Goal: Find specific page/section: Find specific page/section

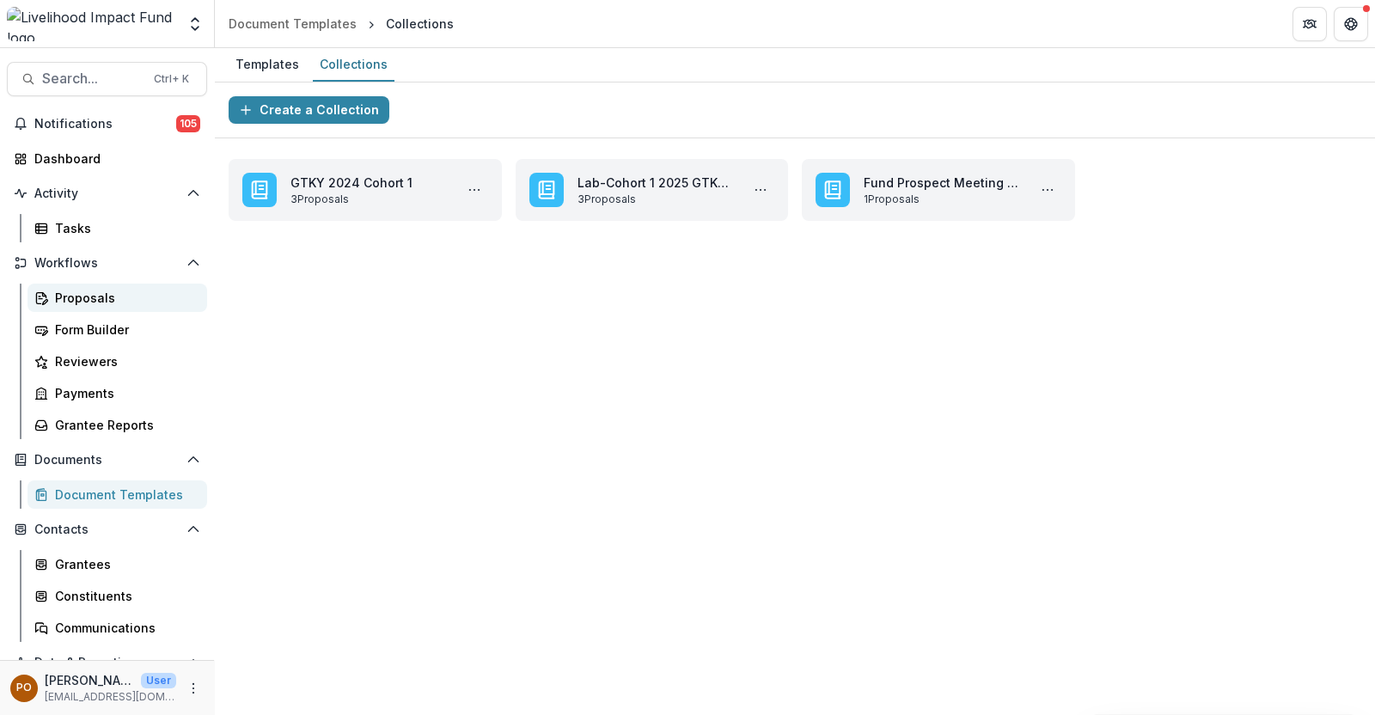
click at [89, 293] on div "Proposals" at bounding box center [124, 298] width 138 height 18
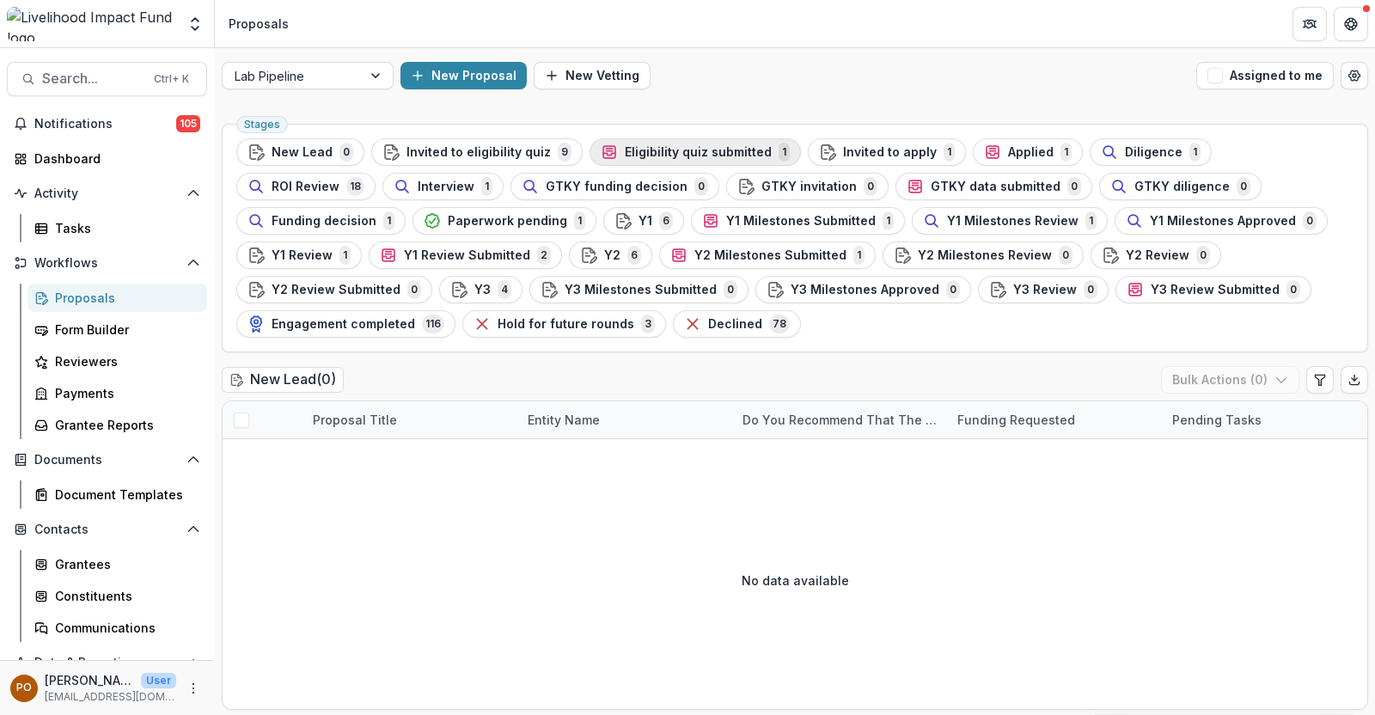
click at [706, 145] on span "Eligibility quiz submitted" at bounding box center [698, 152] width 147 height 15
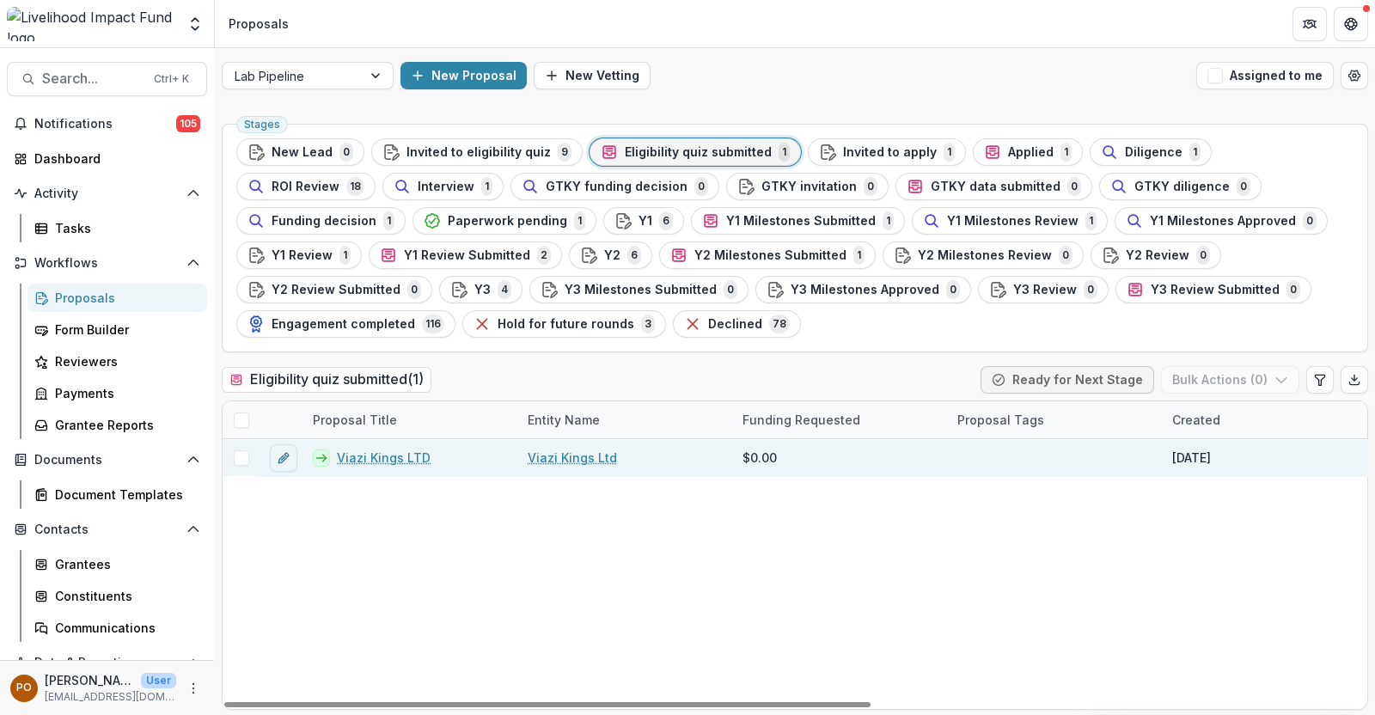
click at [577, 470] on div "Viazi Kings Ltd" at bounding box center [624, 457] width 215 height 37
click at [572, 460] on link "Viazi Kings Ltd" at bounding box center [571, 457] width 89 height 18
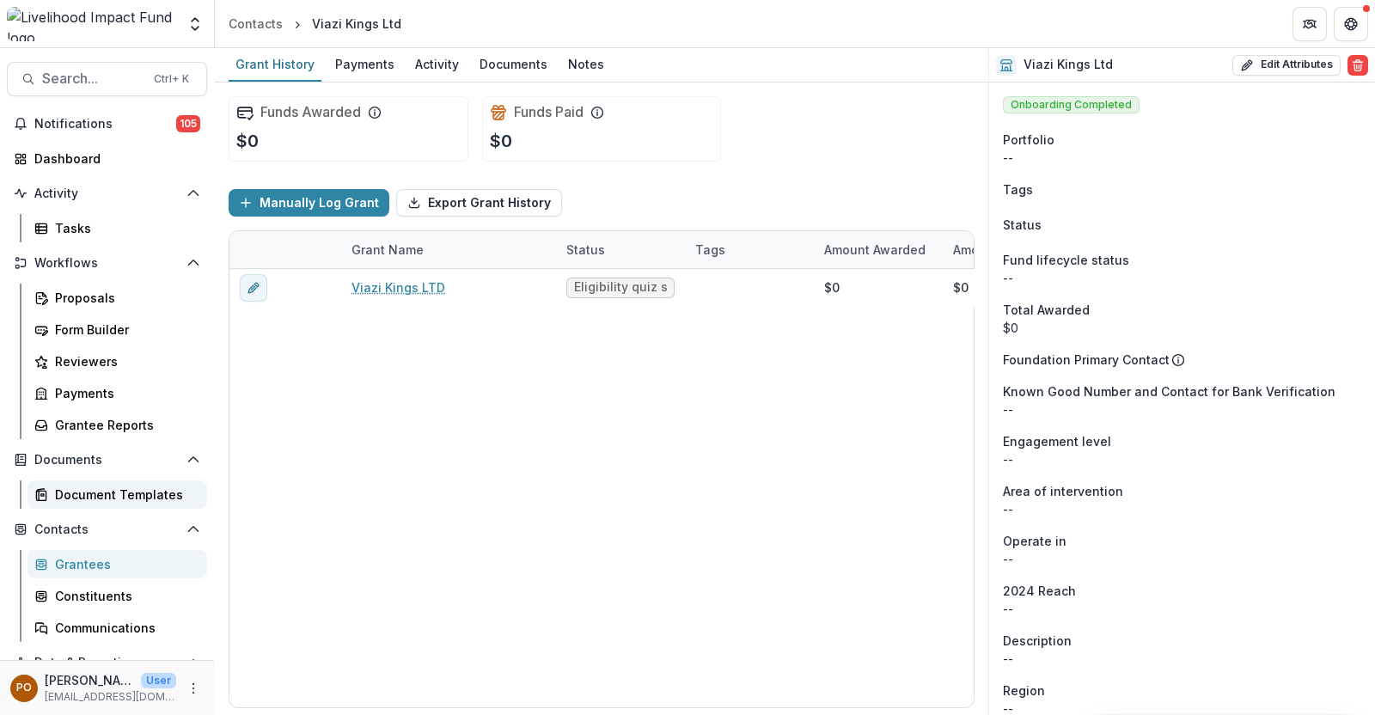
click at [96, 492] on div "Document Templates" at bounding box center [124, 494] width 138 height 18
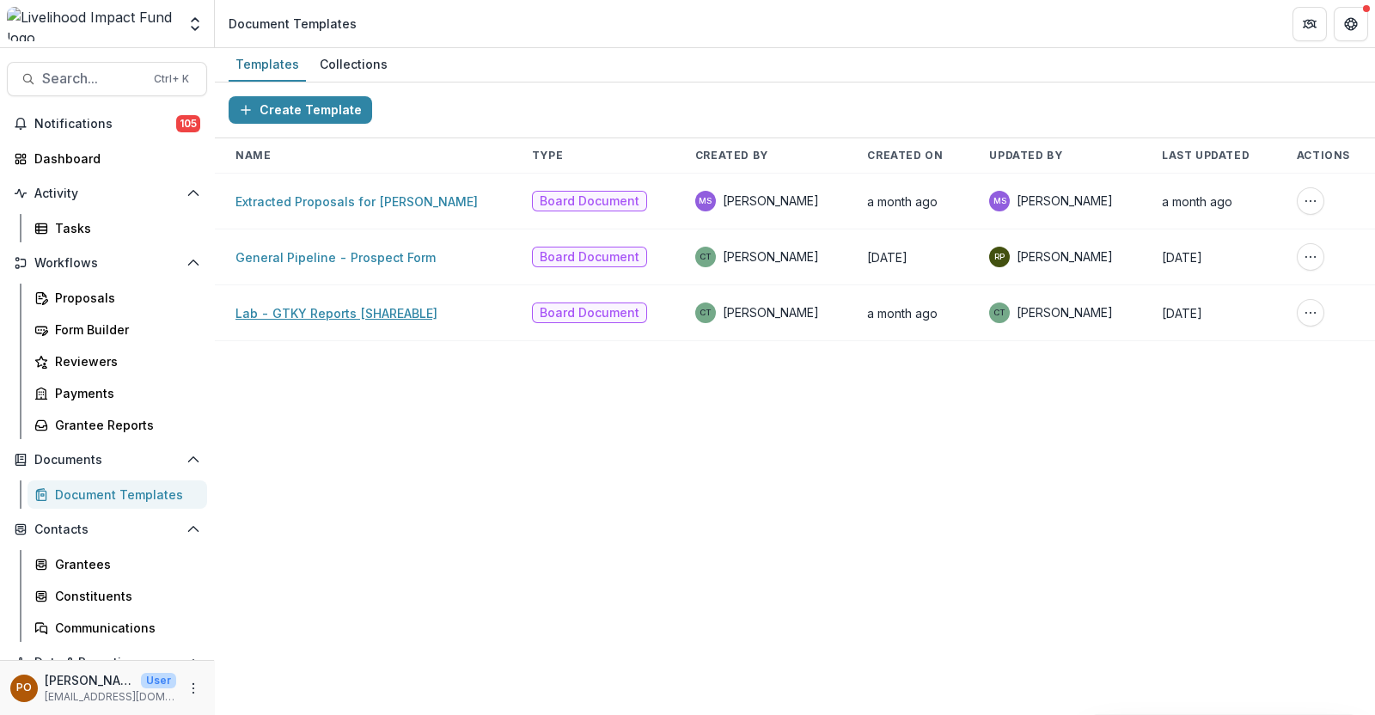
click at [308, 310] on link "Lab - GTKY Reports [SHAREABLE]" at bounding box center [336, 313] width 202 height 15
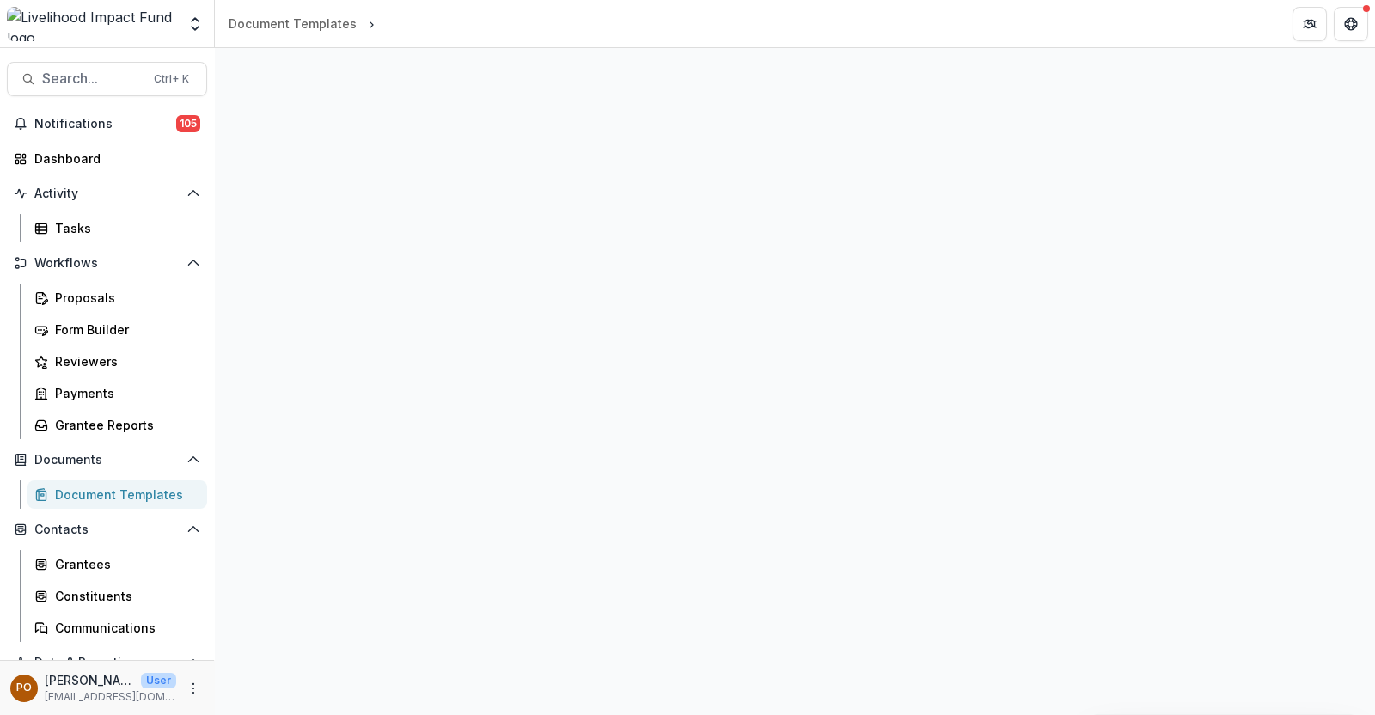
select select "**********"
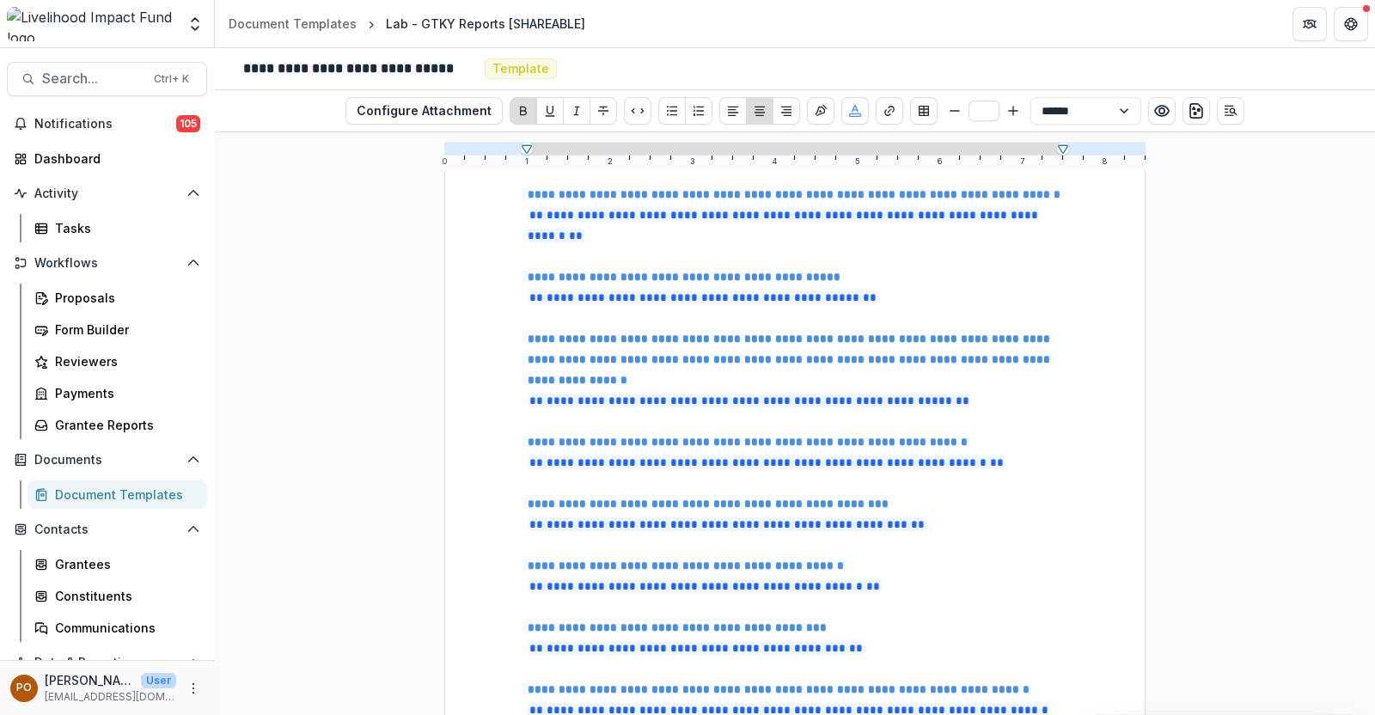
scroll to position [375, 0]
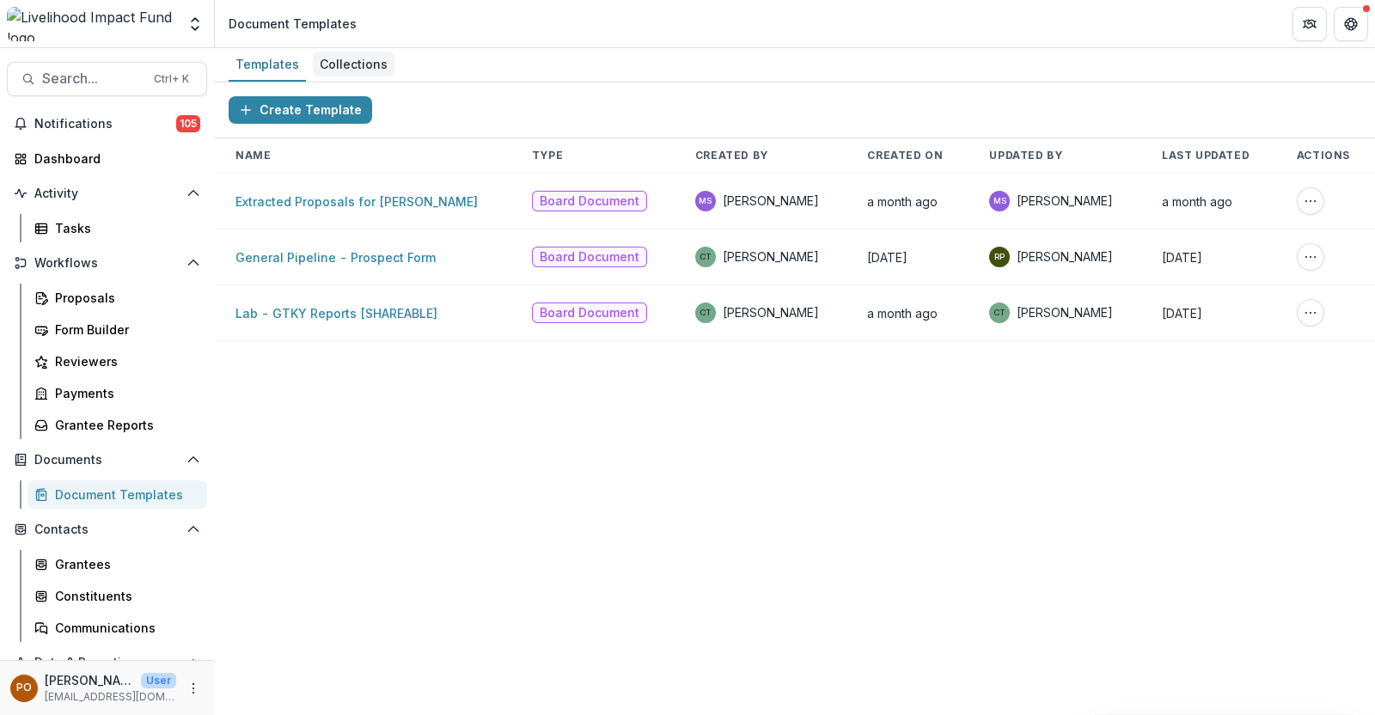
click at [345, 50] on link "Collections" at bounding box center [354, 65] width 82 height 34
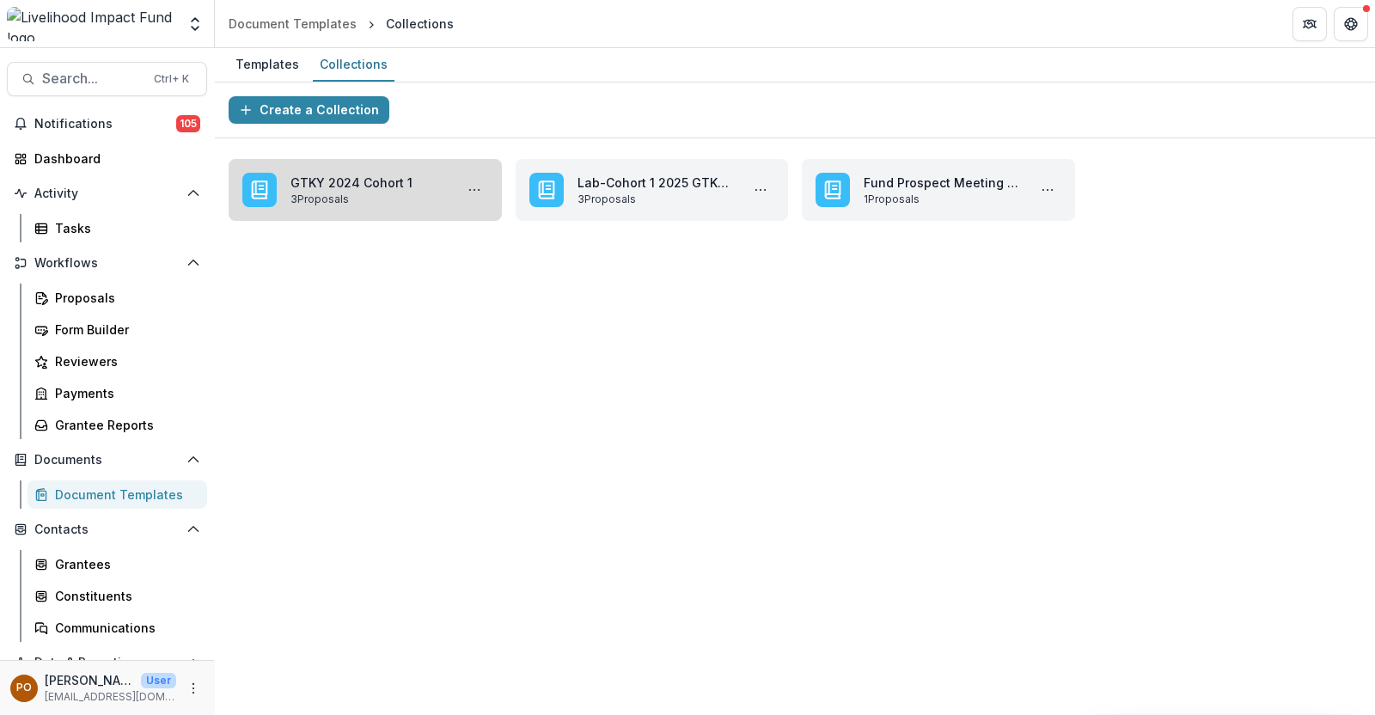
click at [391, 189] on link "GTKY 2024 Cohort 1" at bounding box center [368, 183] width 156 height 18
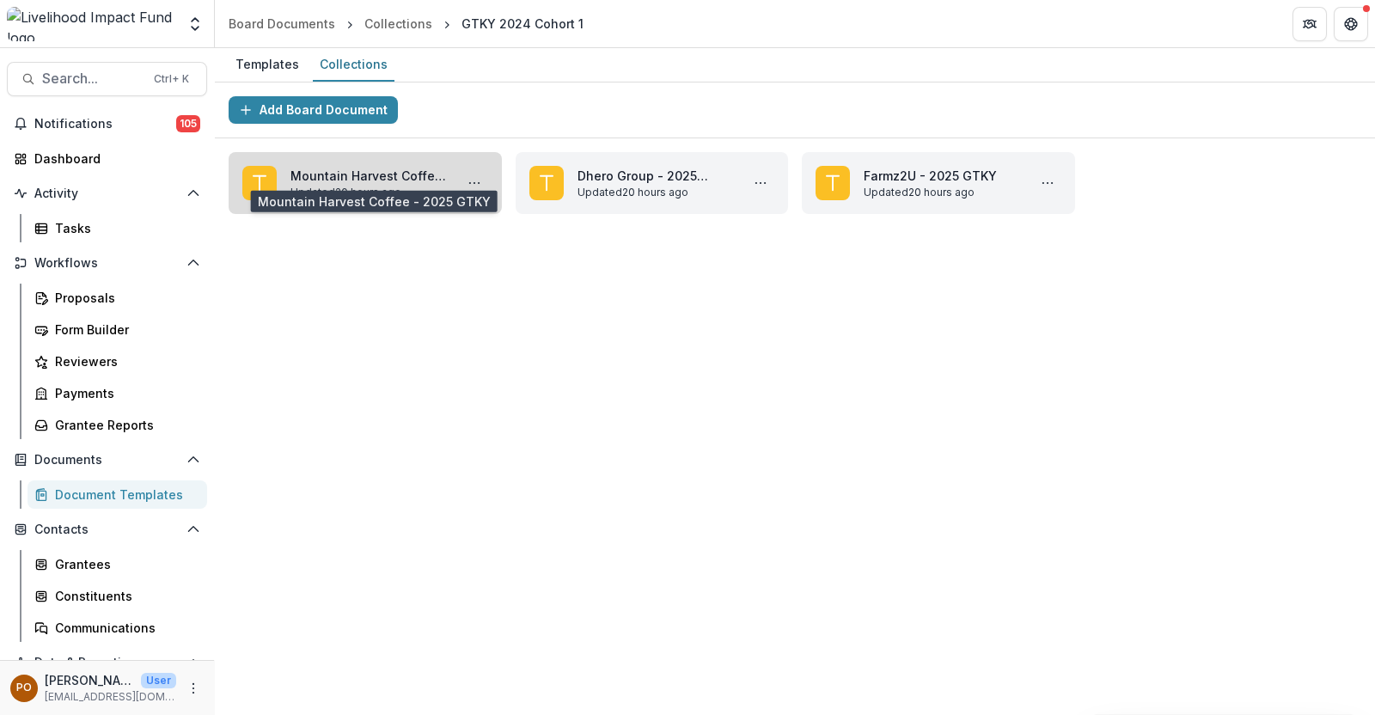
click at [381, 172] on link "Mountain Harvest Coffee - 2025 GTKY" at bounding box center [368, 176] width 156 height 18
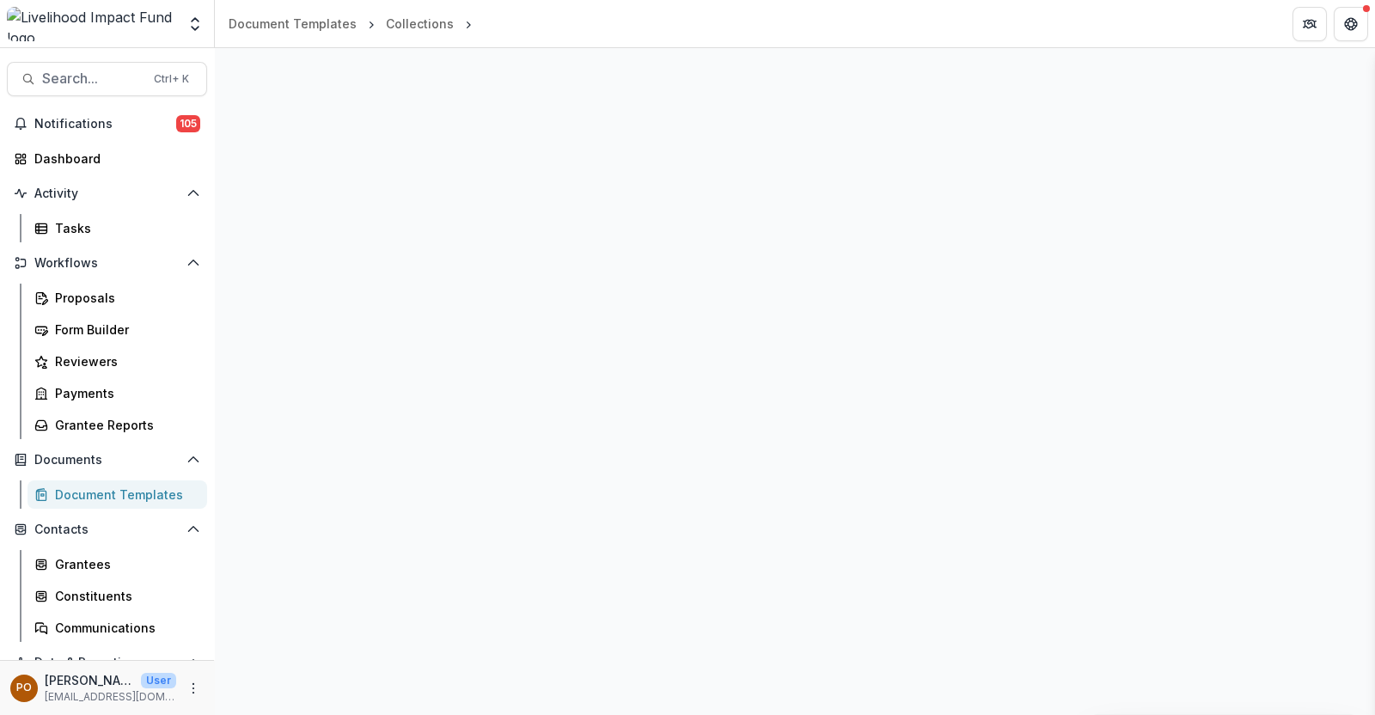
select select "**********"
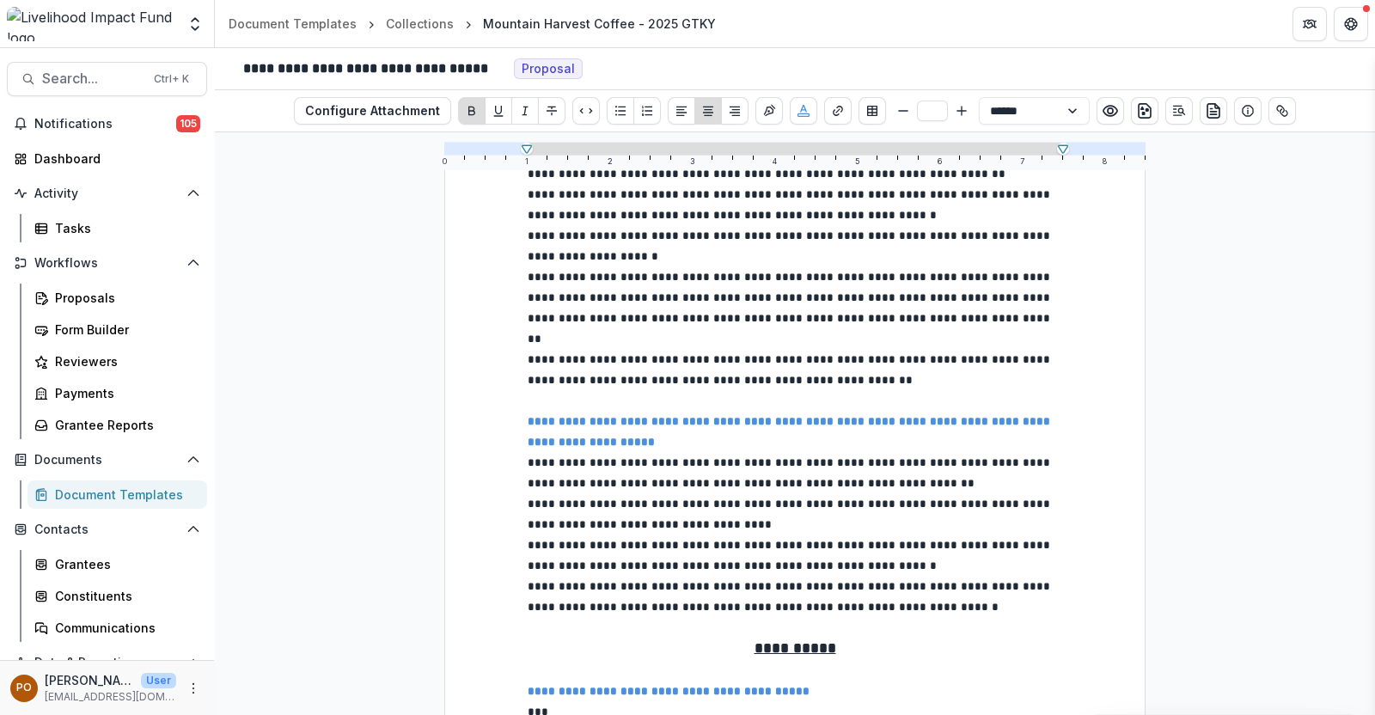
scroll to position [7550, 0]
type input "**"
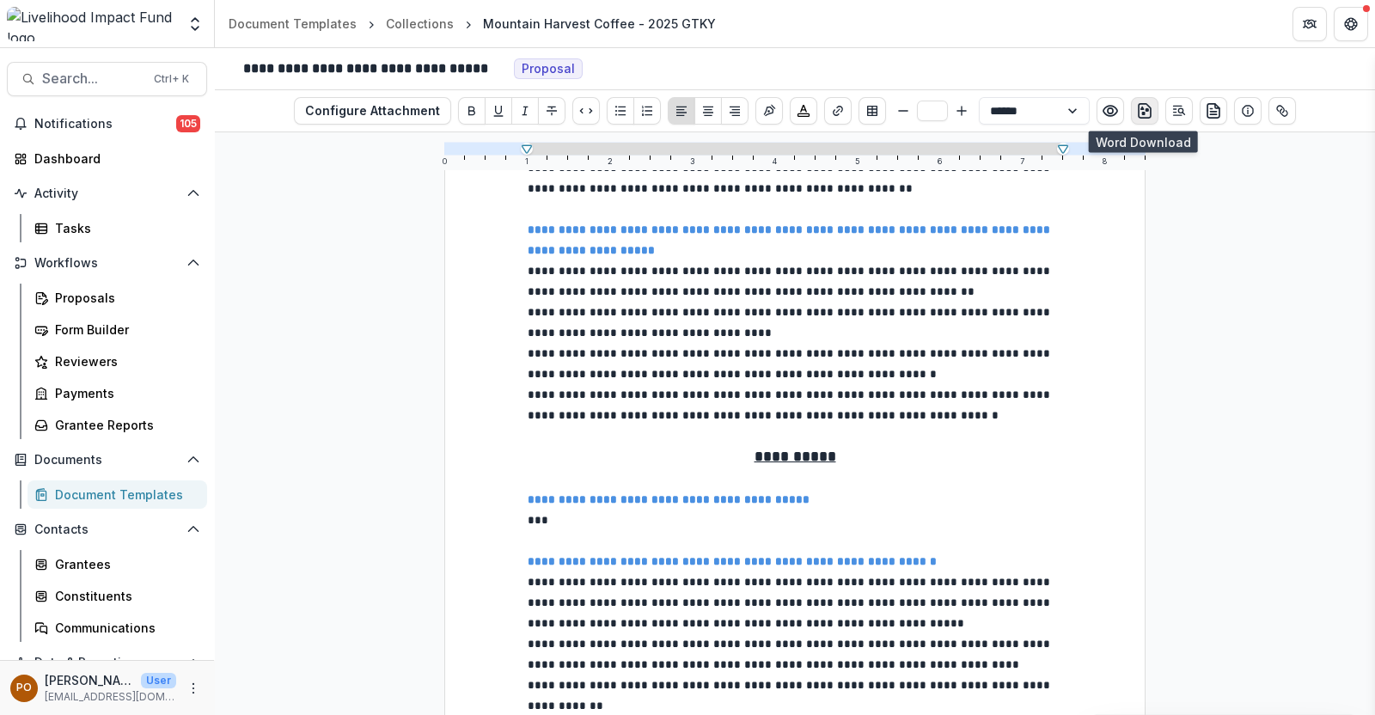
click at [1150, 112] on button "download-word" at bounding box center [1144, 110] width 27 height 27
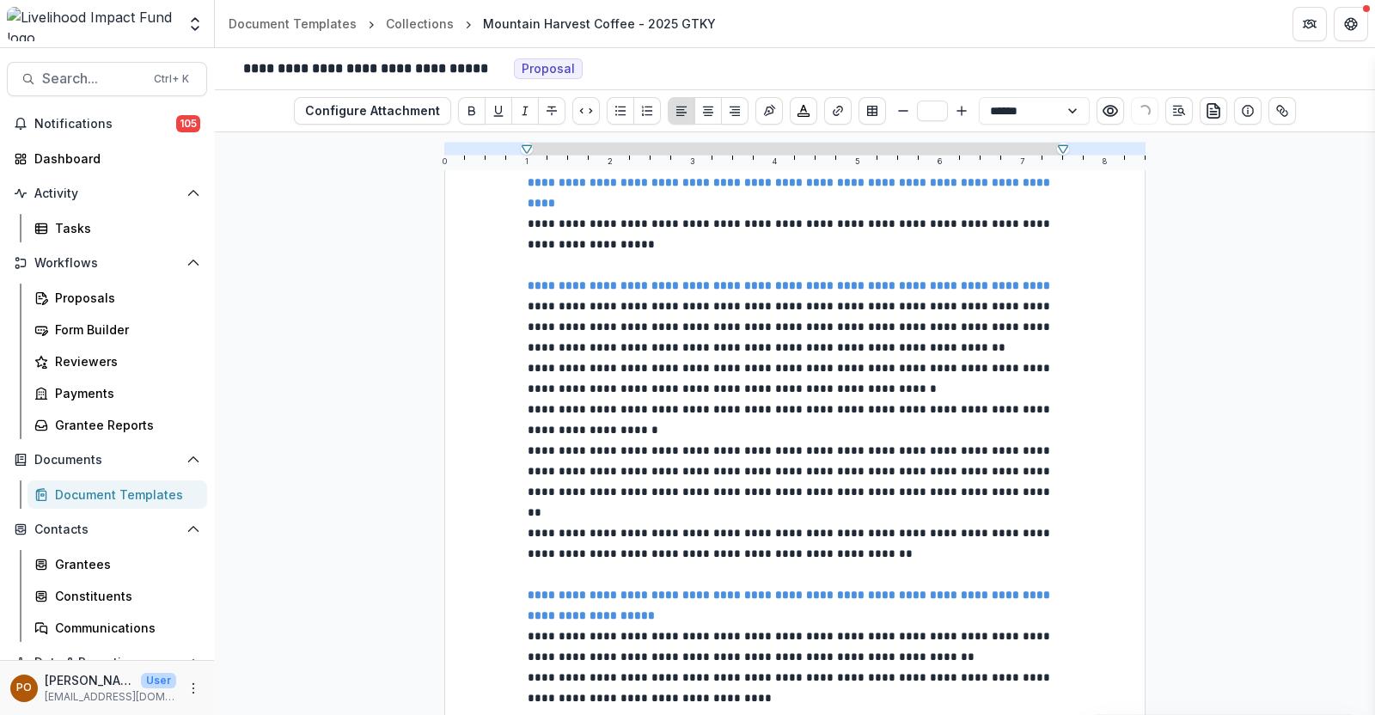
scroll to position [7449, 0]
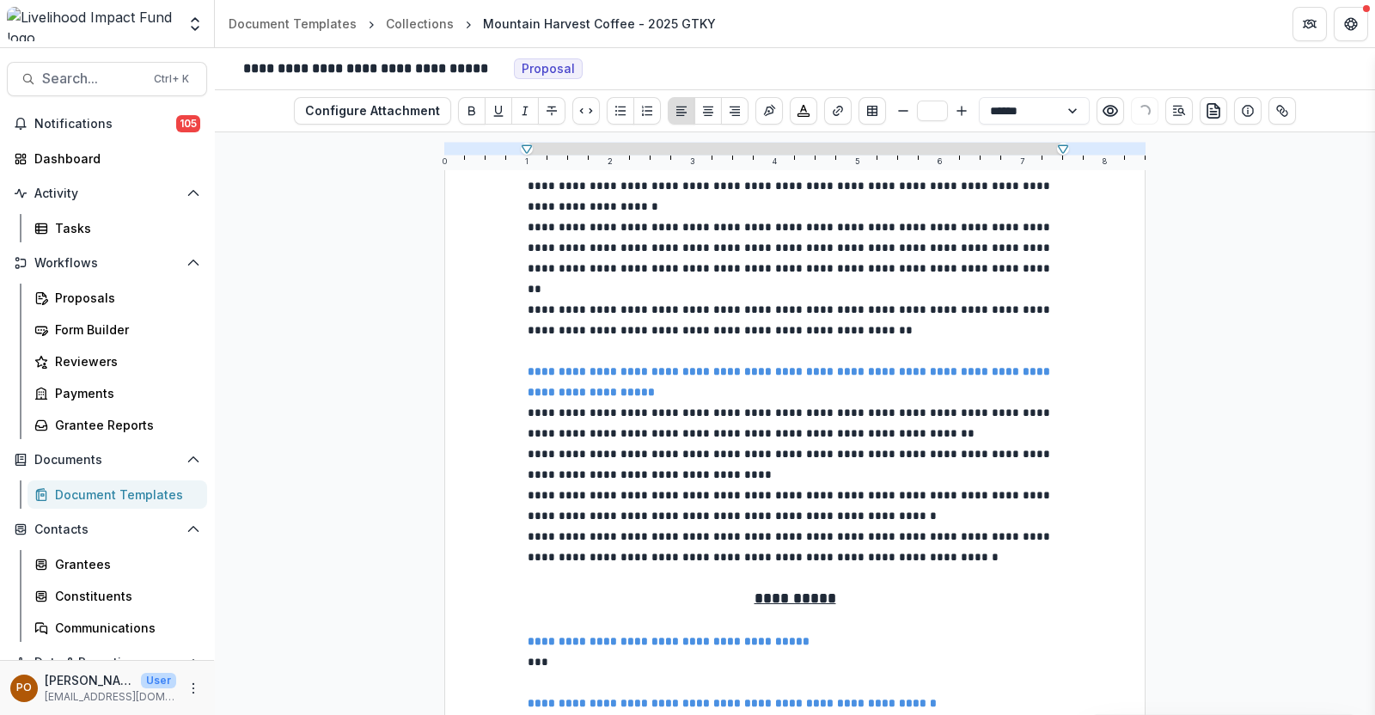
scroll to position [7603, 0]
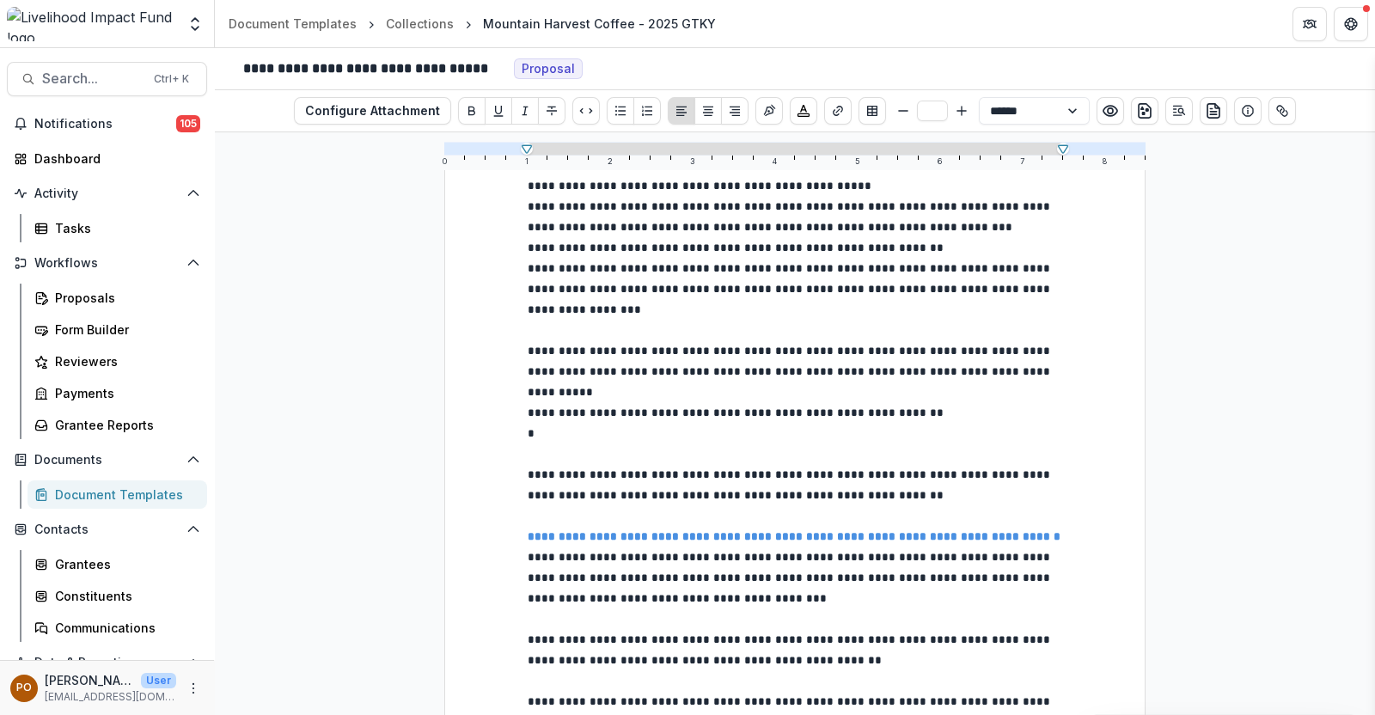
scroll to position [1339, 0]
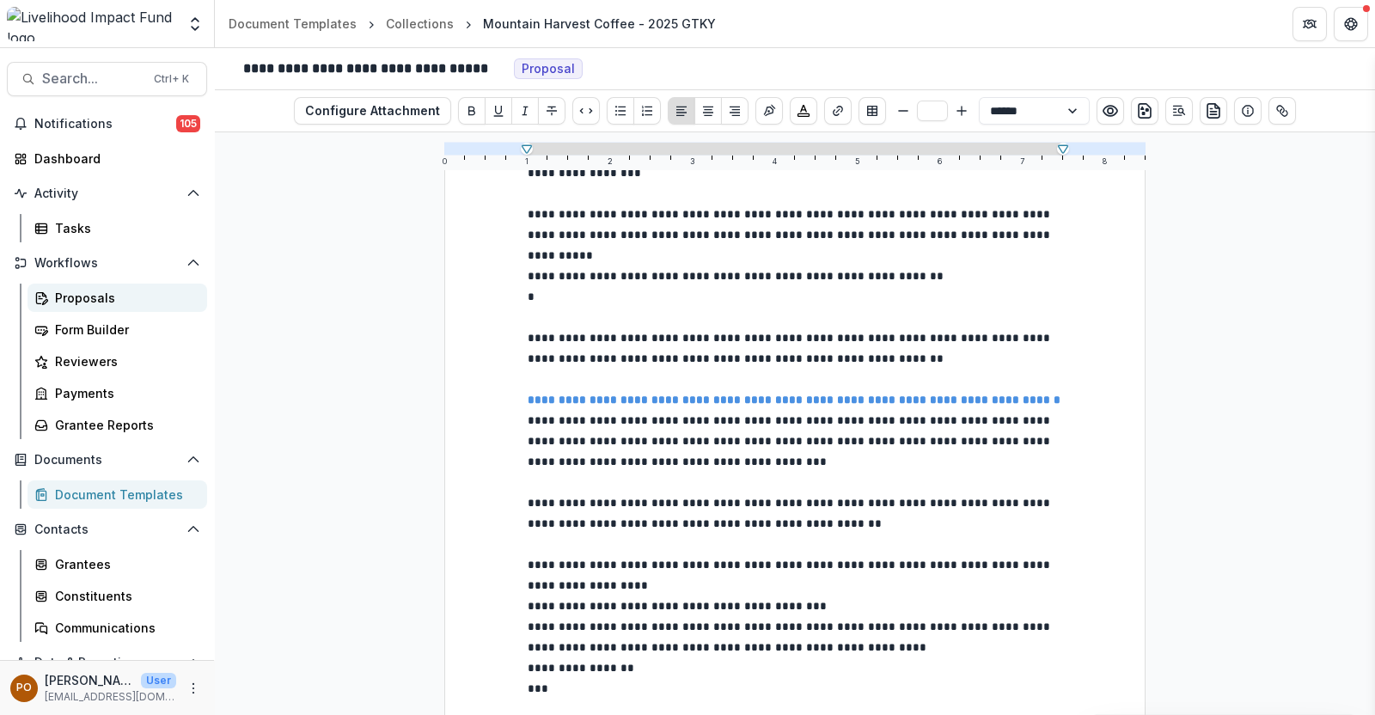
click at [88, 296] on div "Proposals" at bounding box center [124, 298] width 138 height 18
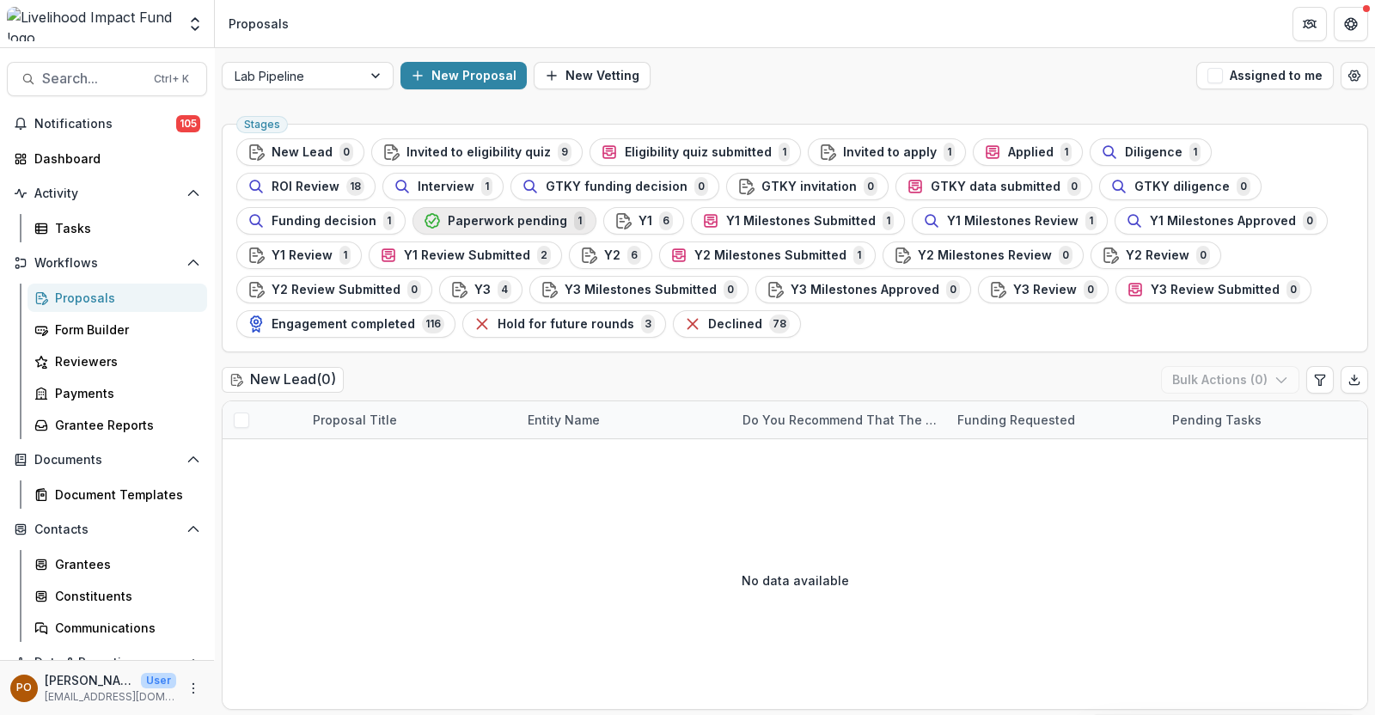
click at [448, 220] on span "Paperwork pending" at bounding box center [507, 221] width 119 height 15
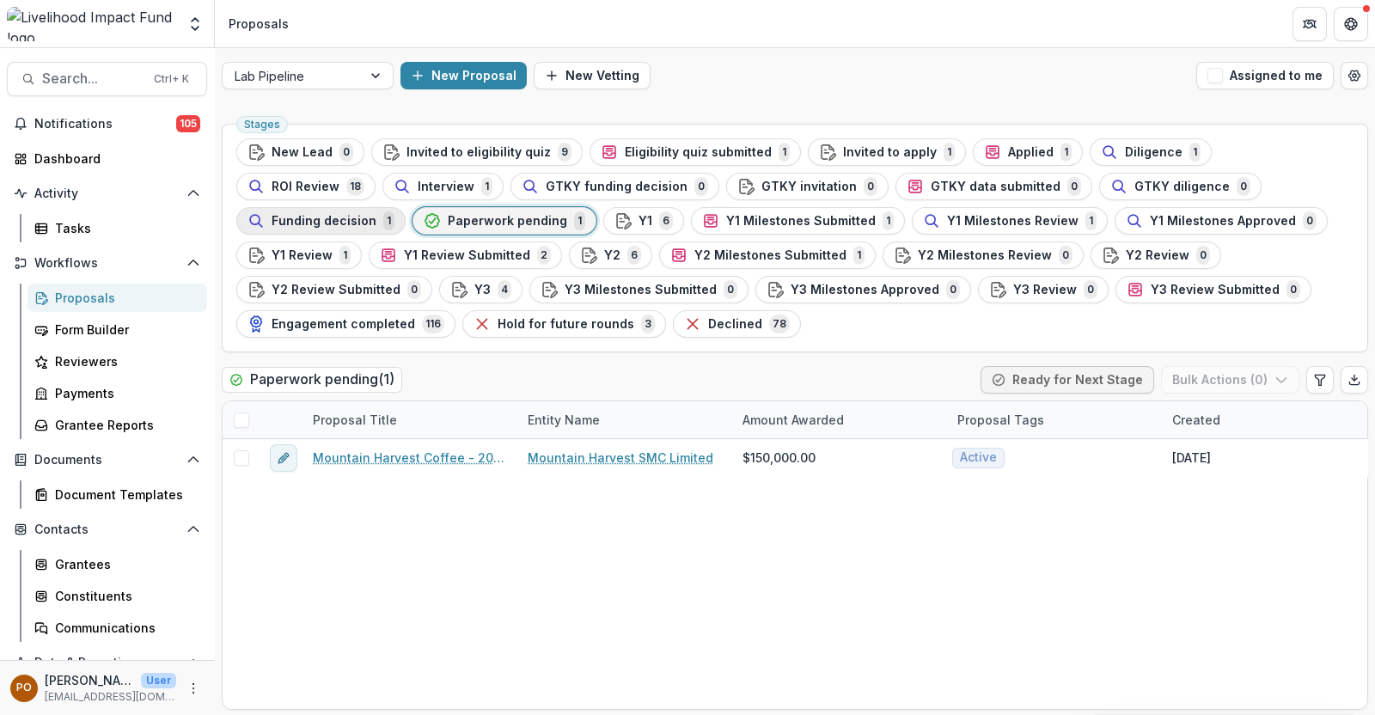
click at [376, 214] on span "Funding decision" at bounding box center [323, 221] width 105 height 15
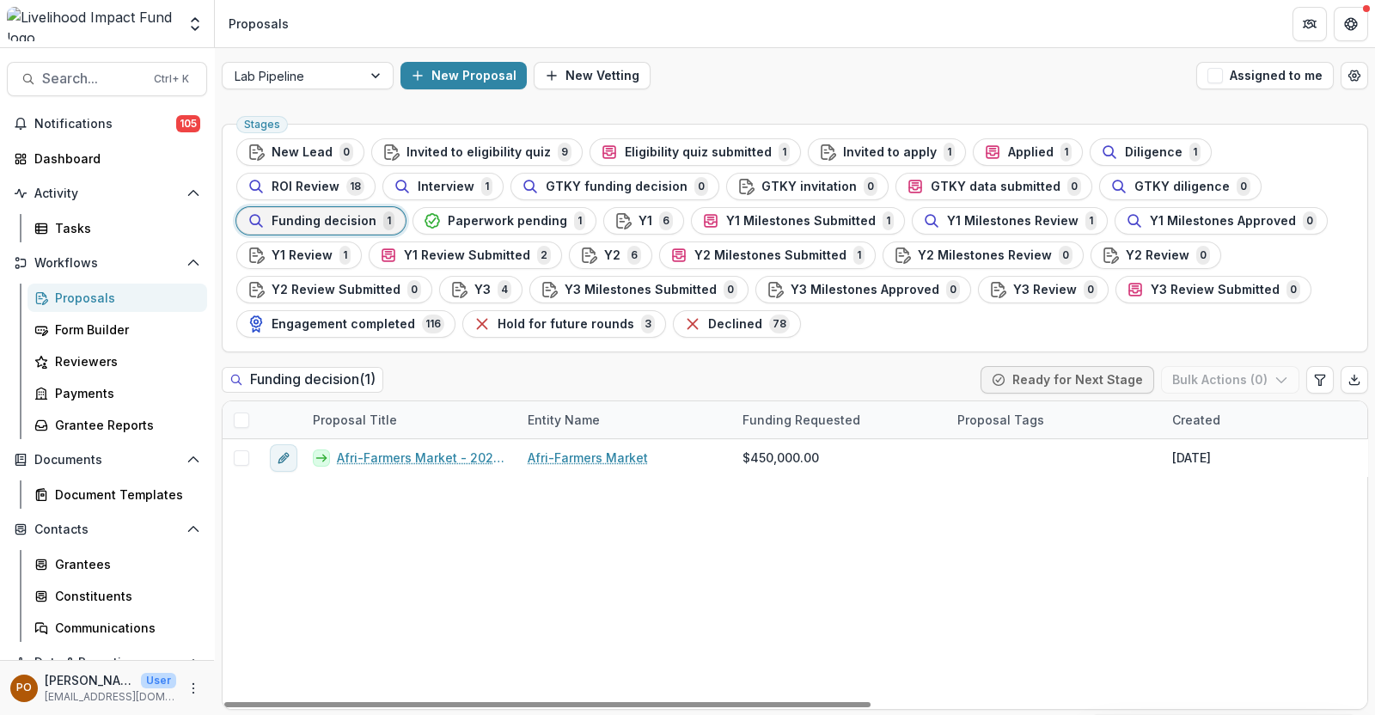
click at [736, 326] on ul "Stages New Lead 0 Invited to eligibility quiz 9 Eligibility quiz submitted 1 In…" at bounding box center [794, 237] width 1117 height 199
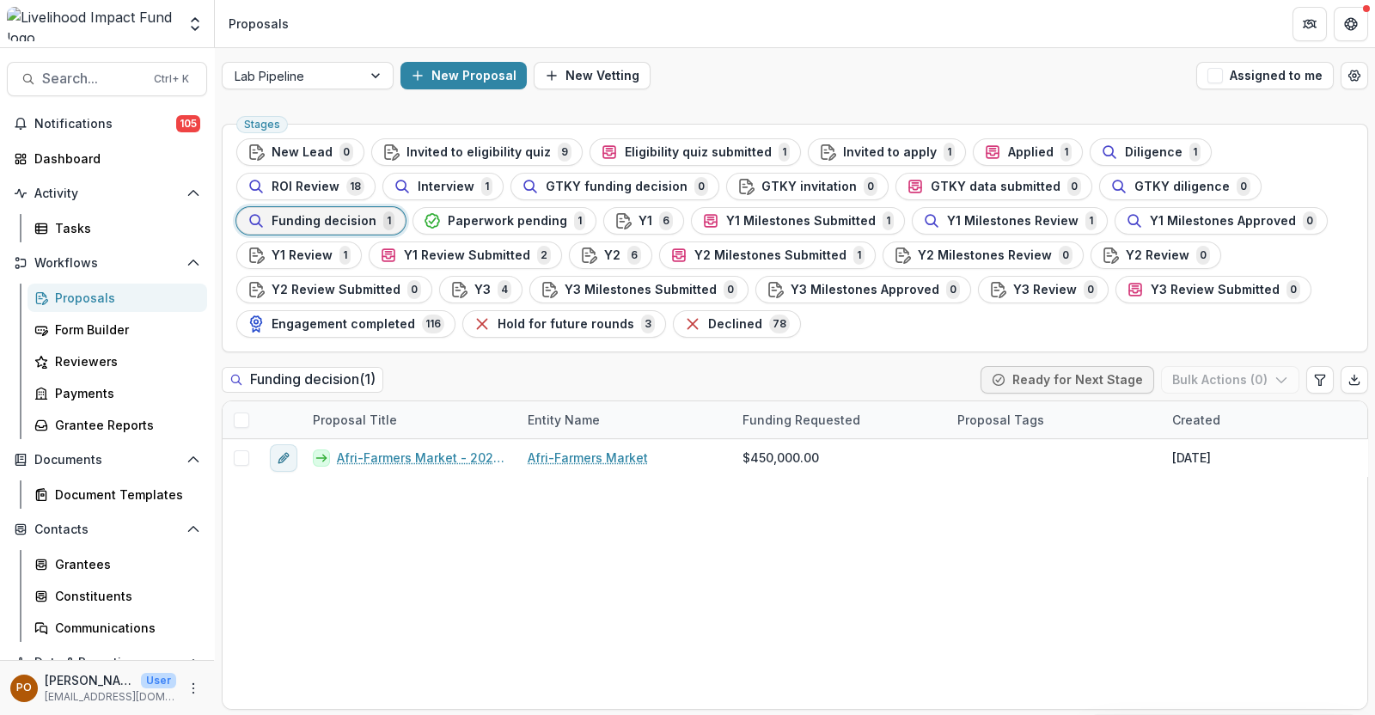
click at [1082, 329] on ul "Stages New Lead 0 Invited to eligibility quiz 9 Eligibility quiz submitted 1 In…" at bounding box center [794, 237] width 1117 height 199
click at [119, 78] on span "Search..." at bounding box center [92, 78] width 101 height 16
type input "*********"
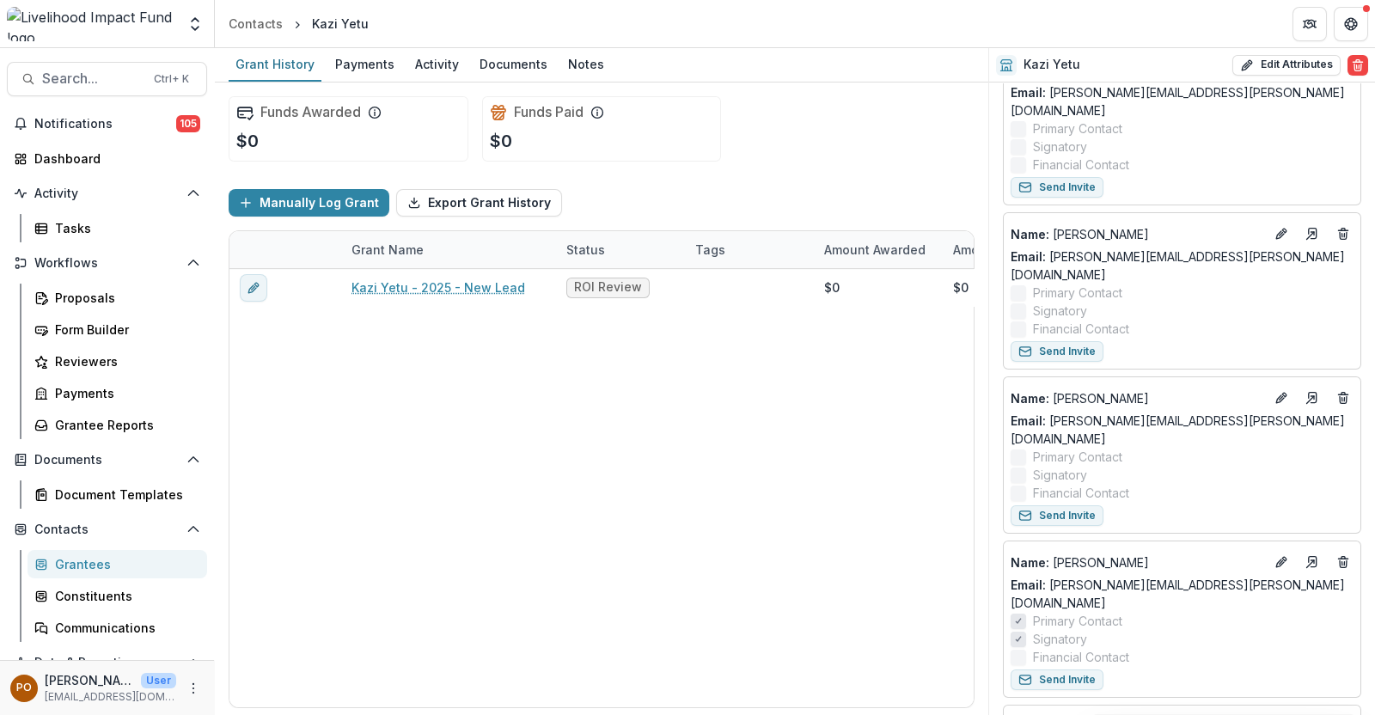
scroll to position [1028, 0]
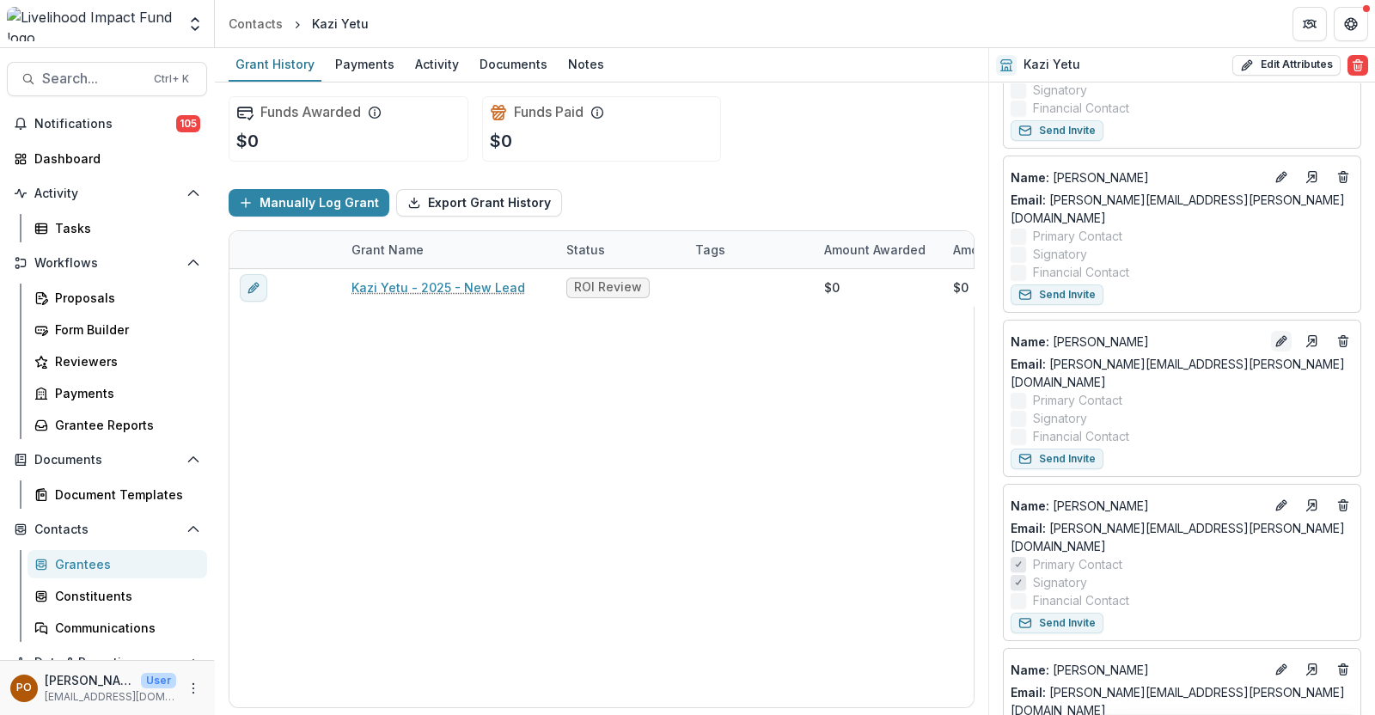
click at [1279, 339] on line "Edit" at bounding box center [1280, 340] width 3 height 3
click at [119, 80] on span "Search..." at bounding box center [92, 78] width 101 height 16
type input "**********"
